Goal: Task Accomplishment & Management: Manage account settings

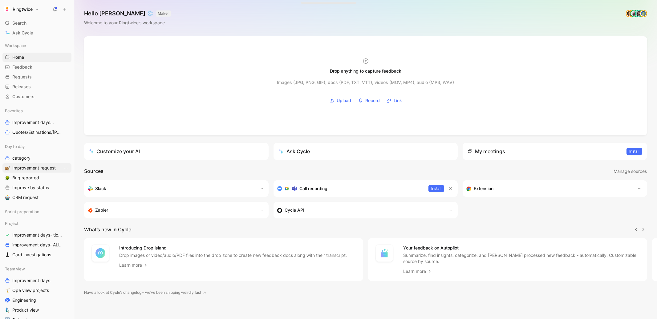
scroll to position [0, 0]
click at [27, 176] on span "Bug reported" at bounding box center [25, 178] width 27 height 6
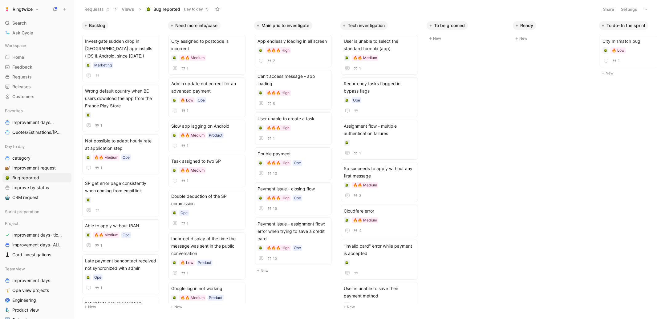
click at [629, 9] on button "Settings" at bounding box center [629, 9] width 22 height 9
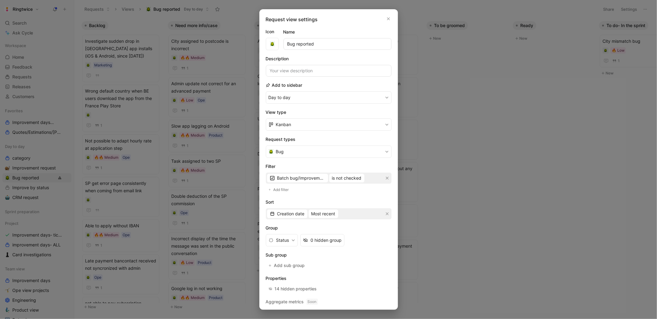
scroll to position [16, 0]
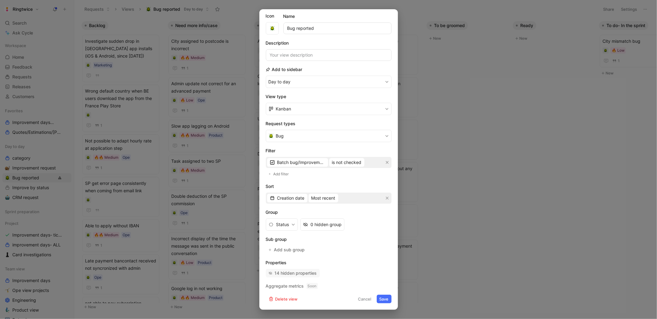
click at [304, 274] on div "14 hidden properties" at bounding box center [296, 273] width 42 height 7
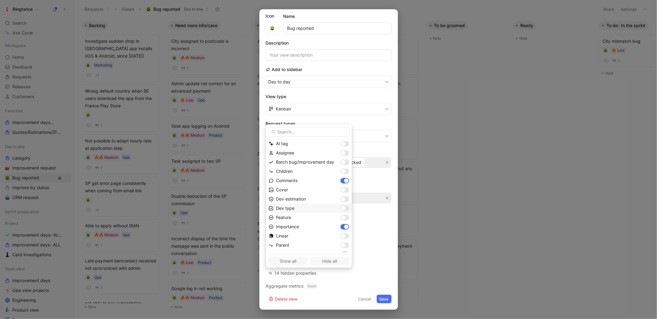
click at [341, 209] on div at bounding box center [344, 209] width 9 height 6
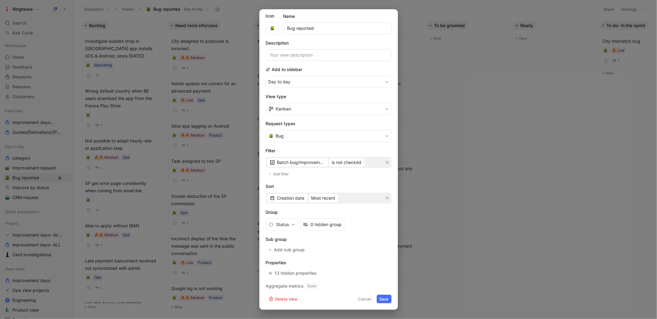
click at [383, 298] on button "Save" at bounding box center [384, 299] width 15 height 9
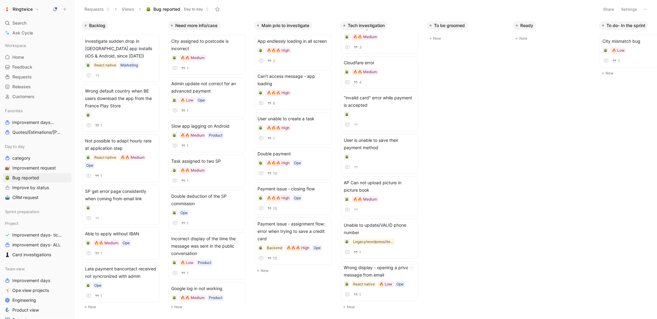
scroll to position [0, 0]
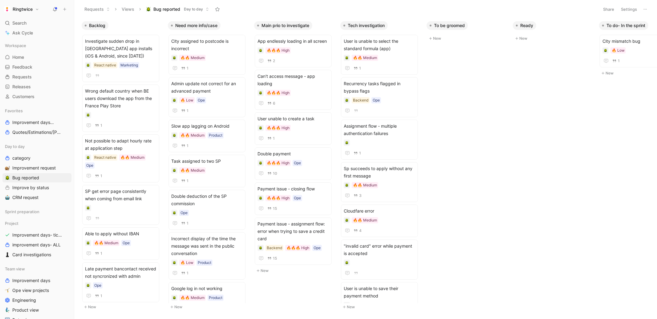
click at [31, 11] on h1 "Ringtwice" at bounding box center [23, 9] width 20 height 6
click at [24, 83] on div "Log out" at bounding box center [42, 87] width 76 height 10
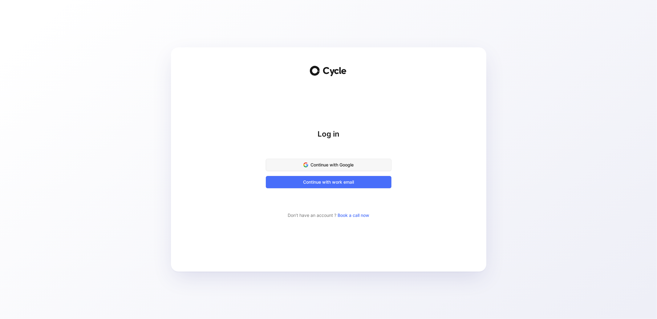
click at [327, 161] on span "Continue with Google" at bounding box center [329, 164] width 110 height 7
